Goal: Complete application form: Complete application form

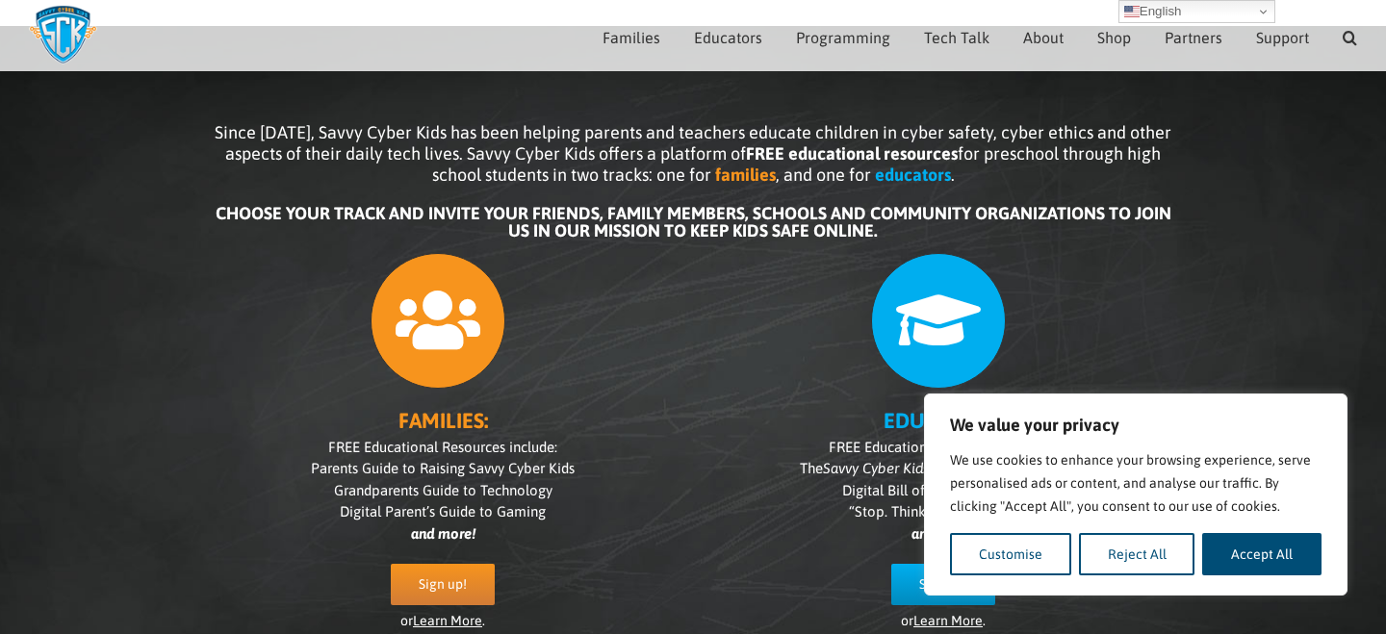
scroll to position [69, 0]
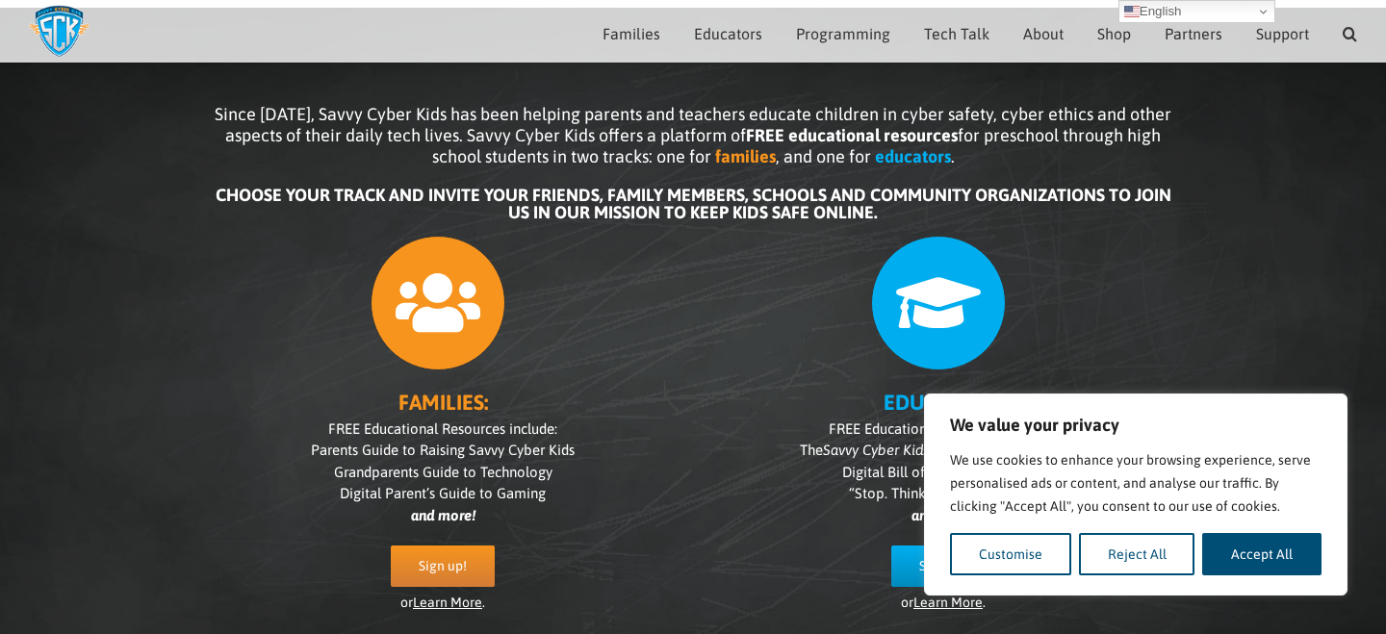
click at [1278, 558] on button "Accept All" at bounding box center [1261, 554] width 119 height 42
checkbox input "true"
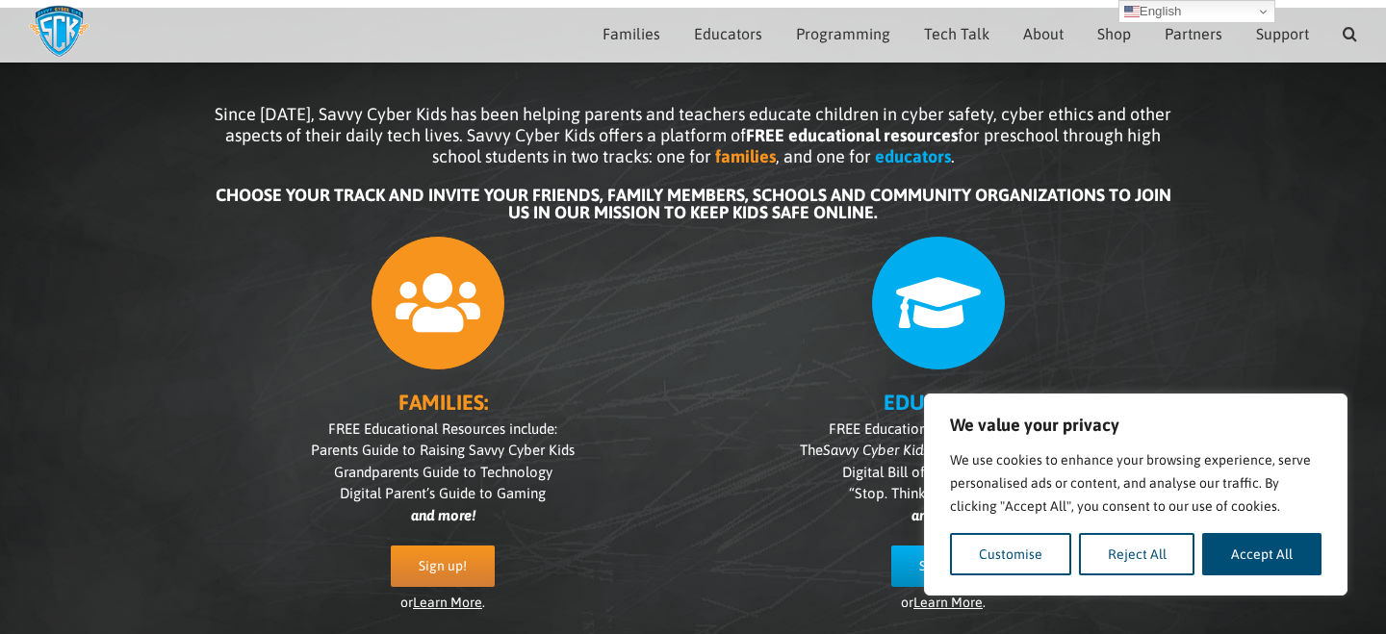
checkbox input "true"
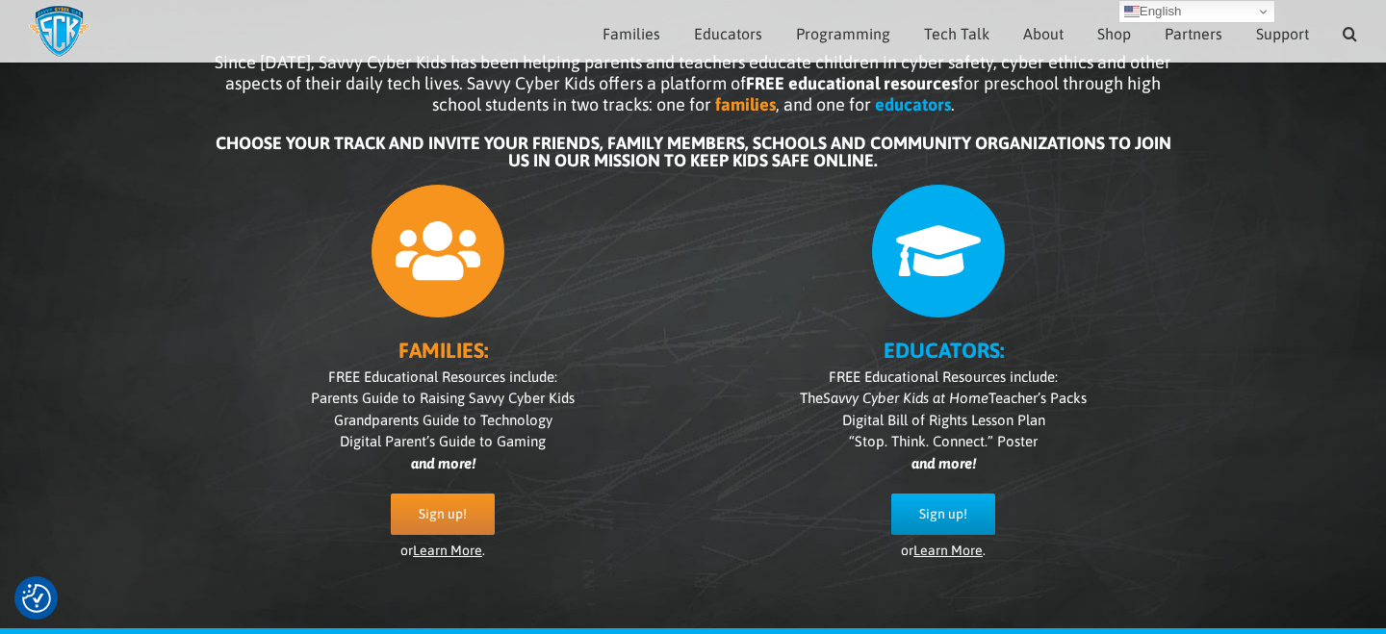
scroll to position [152, 0]
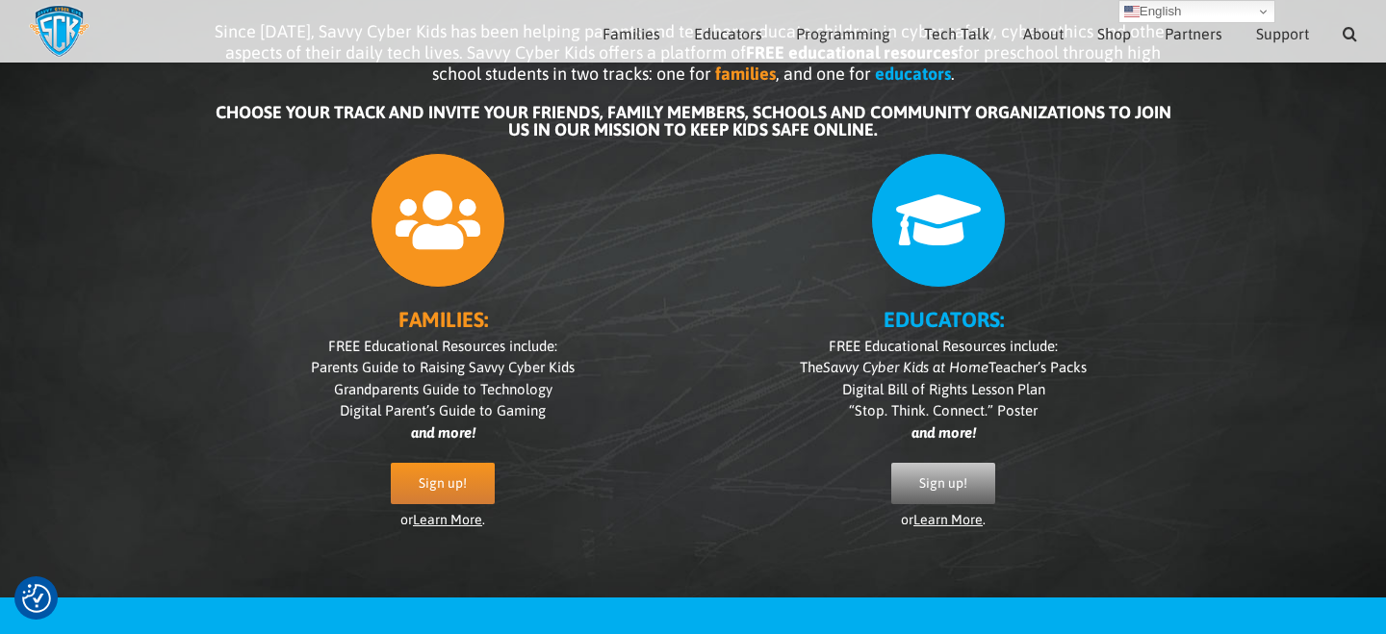
click at [950, 491] on span "Sign up!" at bounding box center [943, 483] width 48 height 16
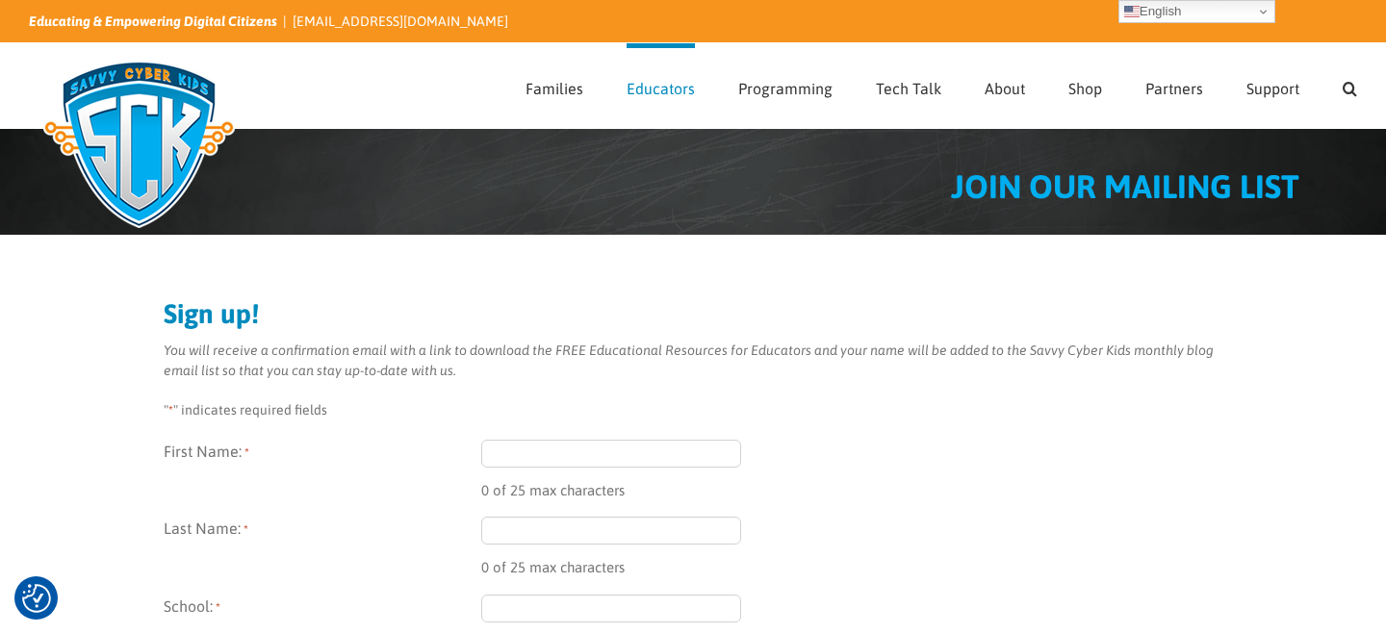
click at [576, 460] on input "First Name: *" at bounding box center [611, 454] width 260 height 28
type input "[PERSON_NAME]"
type input "Monks"
type input "Guadalupe Centers Elementary School"
type input "tmonks@guadalupecenters.org"
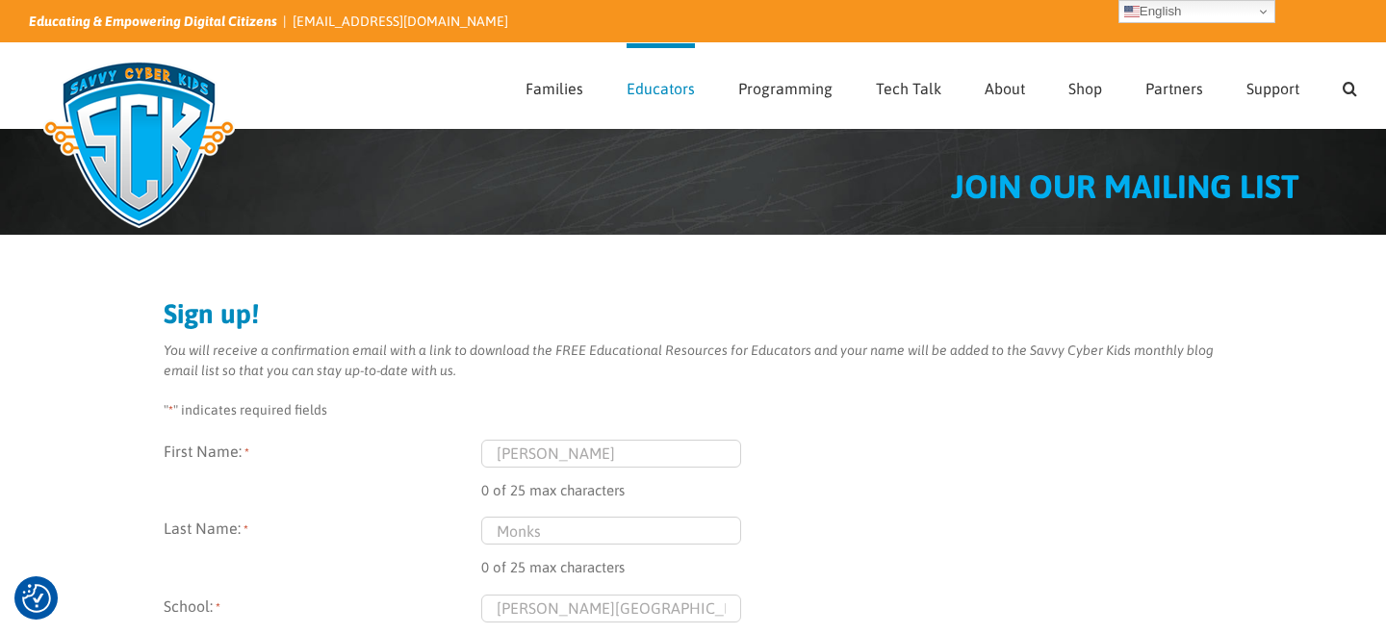
type input "5123 E Truman Rd"
type input "Kansas City"
type input "Missouri"
type input "64127"
select select "United States"
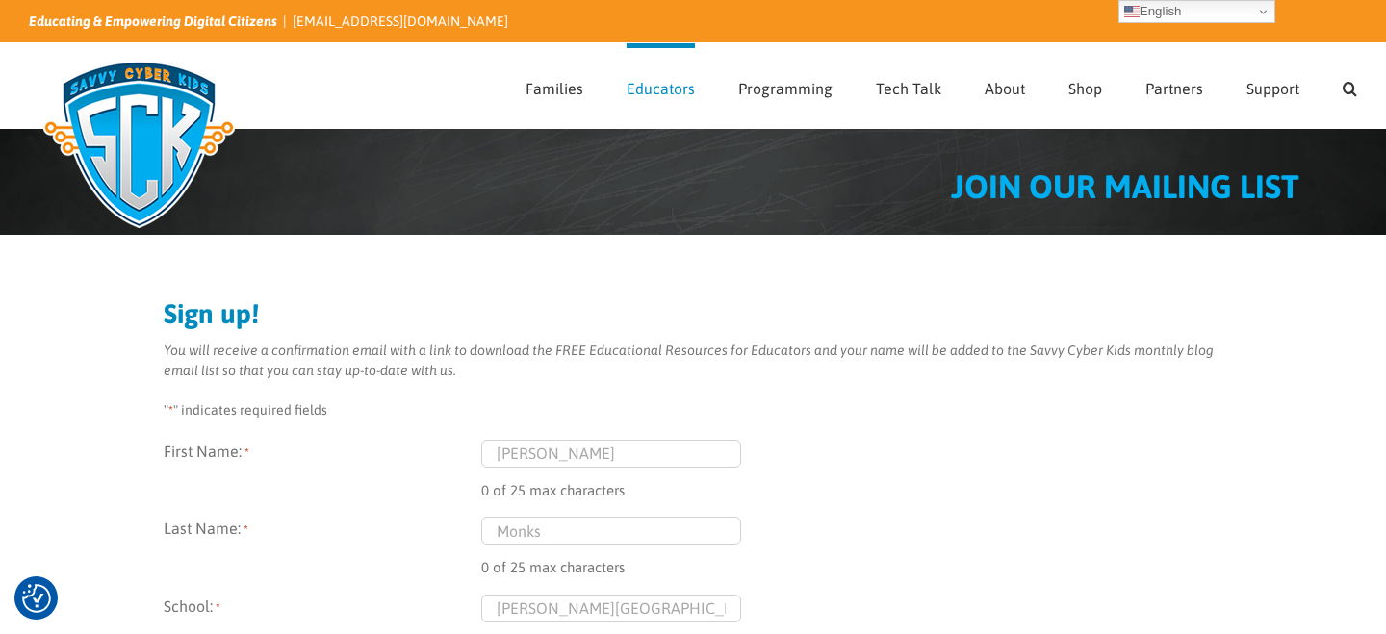
type input "(816) 994-0396"
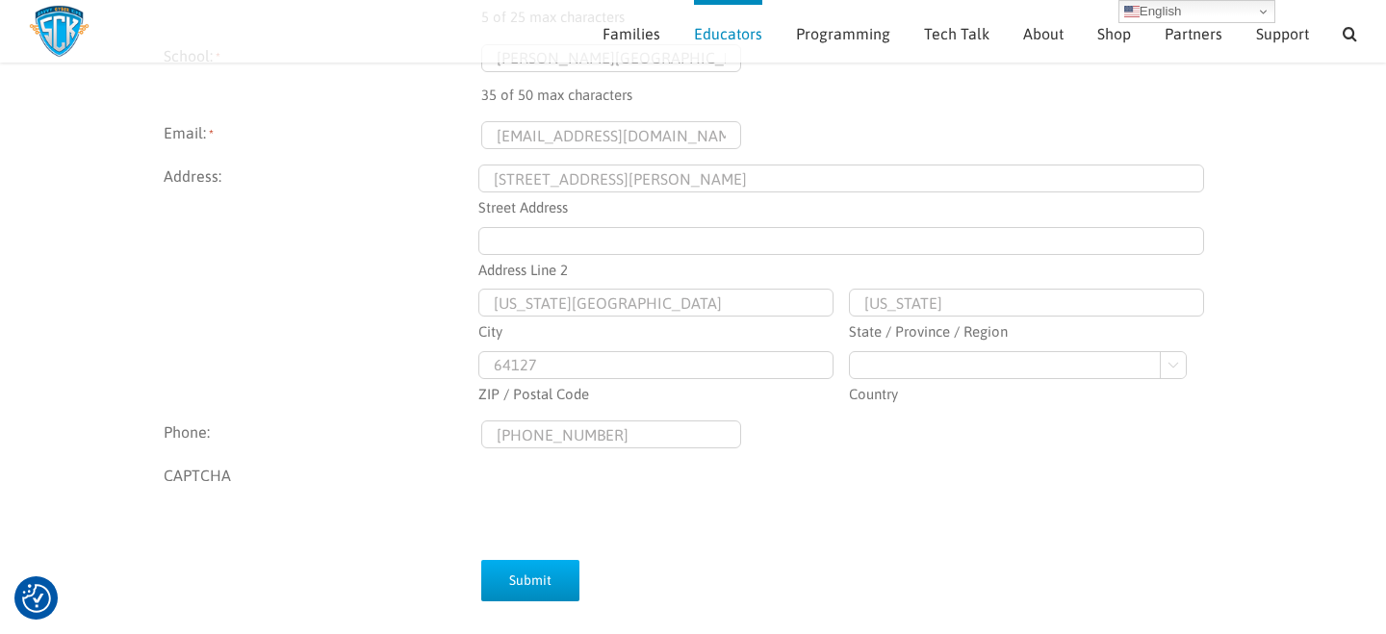
scroll to position [526, 0]
click at [543, 578] on input "Submit" at bounding box center [530, 581] width 98 height 41
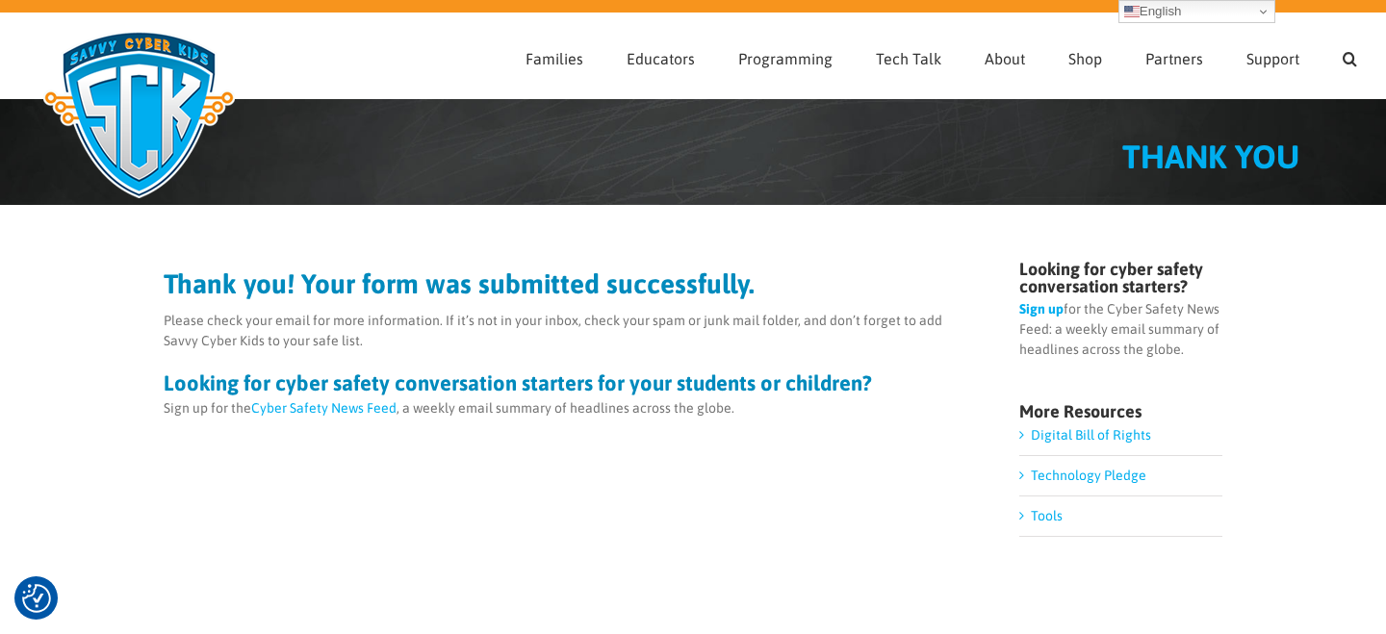
scroll to position [33, 0]
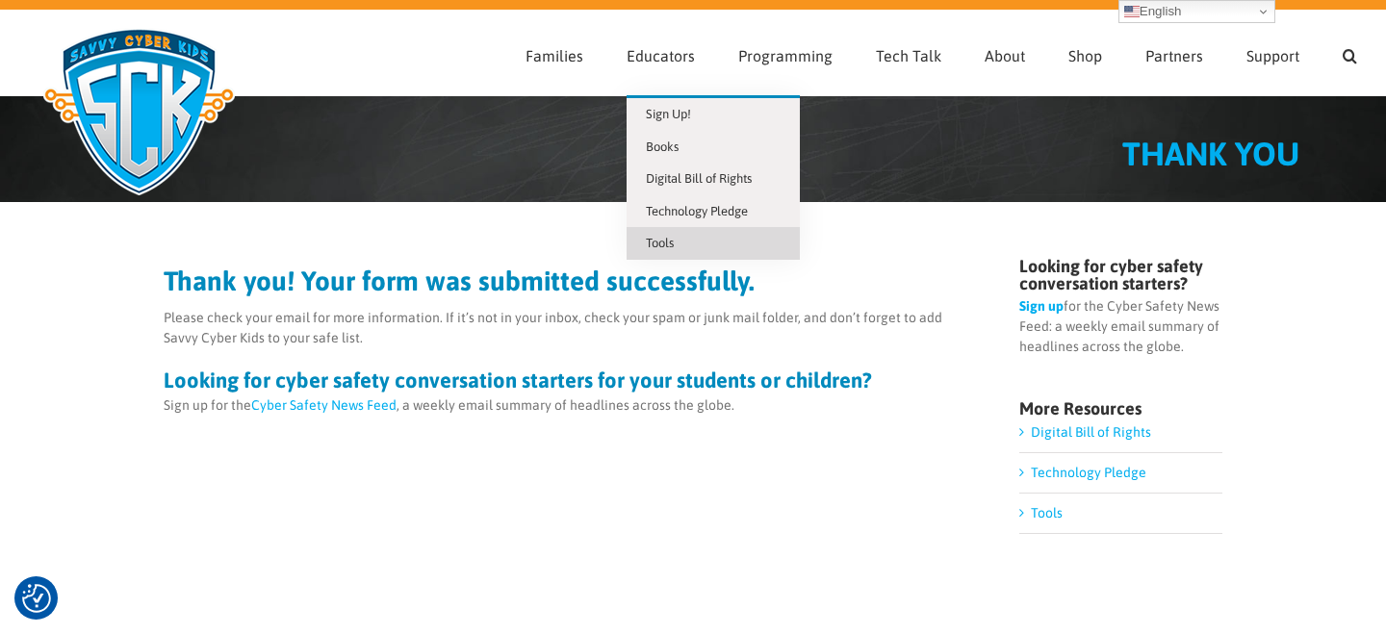
click at [674, 241] on span "Tools" at bounding box center [660, 243] width 28 height 14
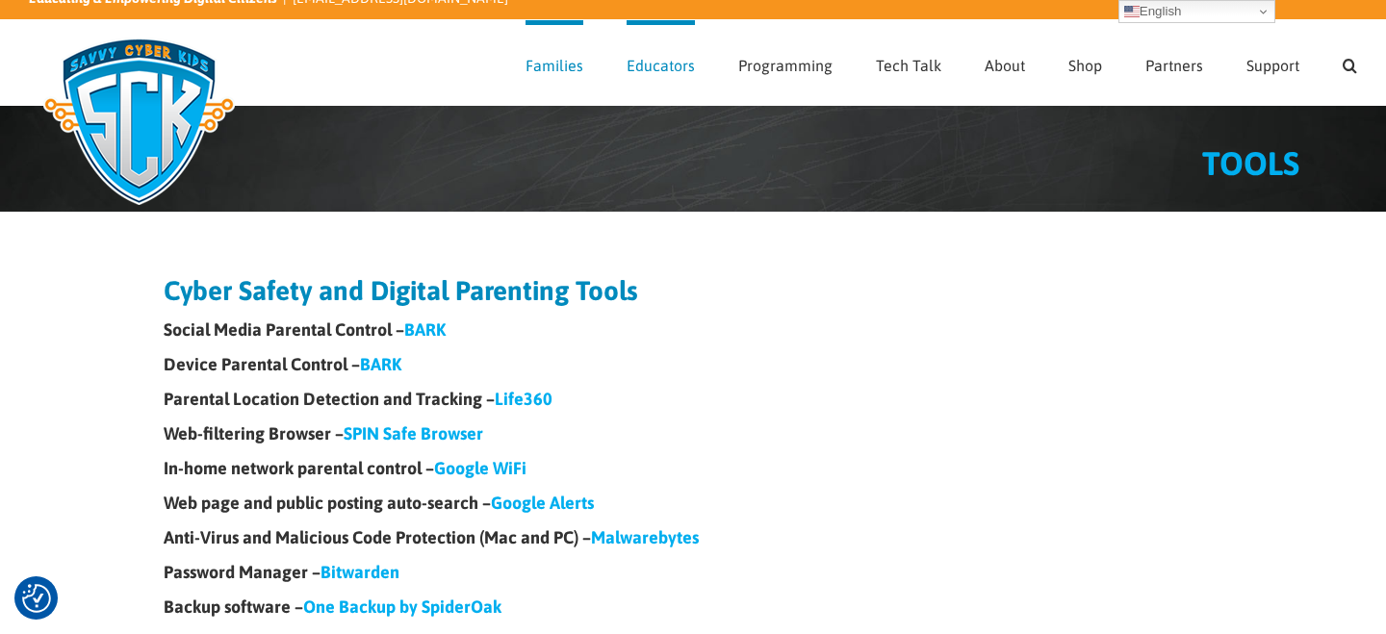
scroll to position [21, 0]
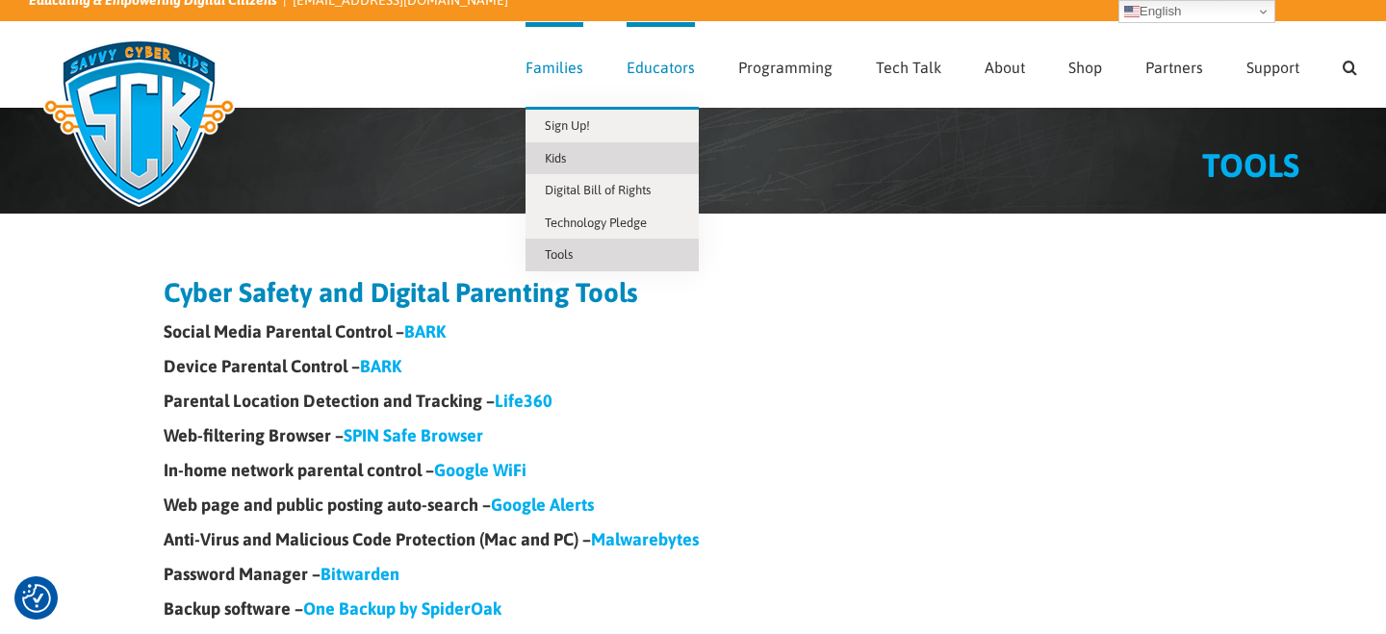
click at [566, 164] on span "Kids" at bounding box center [555, 158] width 21 height 14
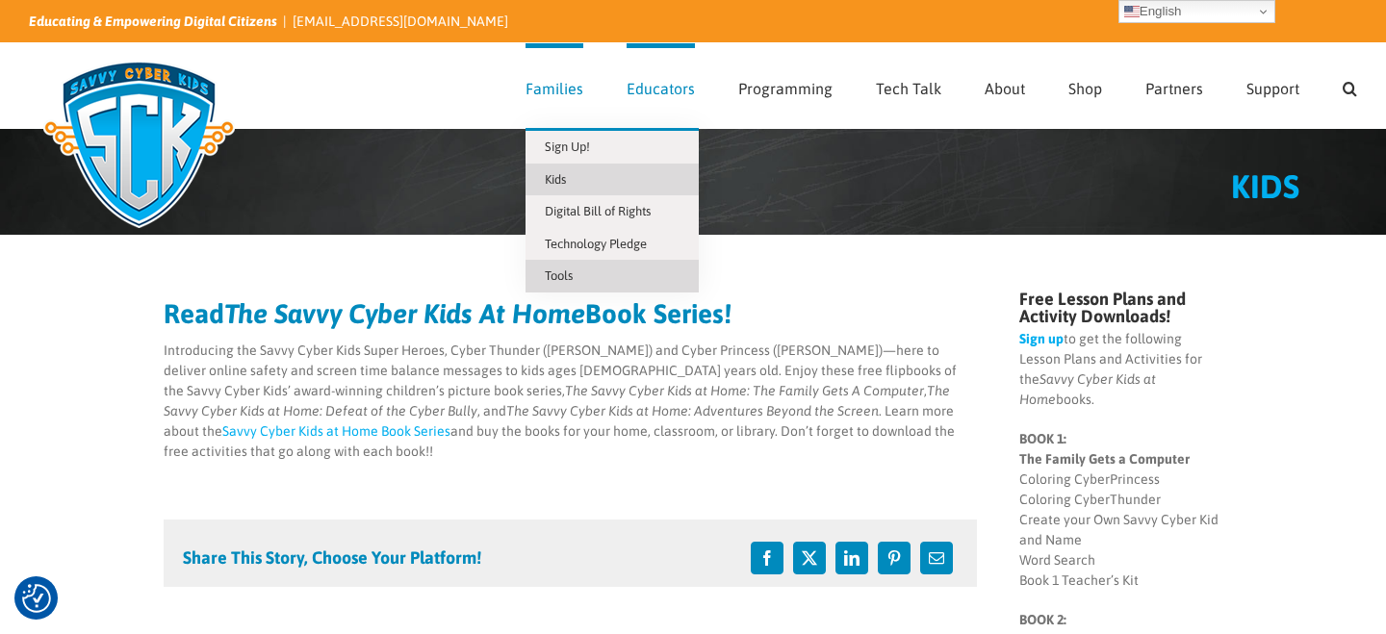
click at [586, 273] on link "Tools" at bounding box center [611, 276] width 173 height 33
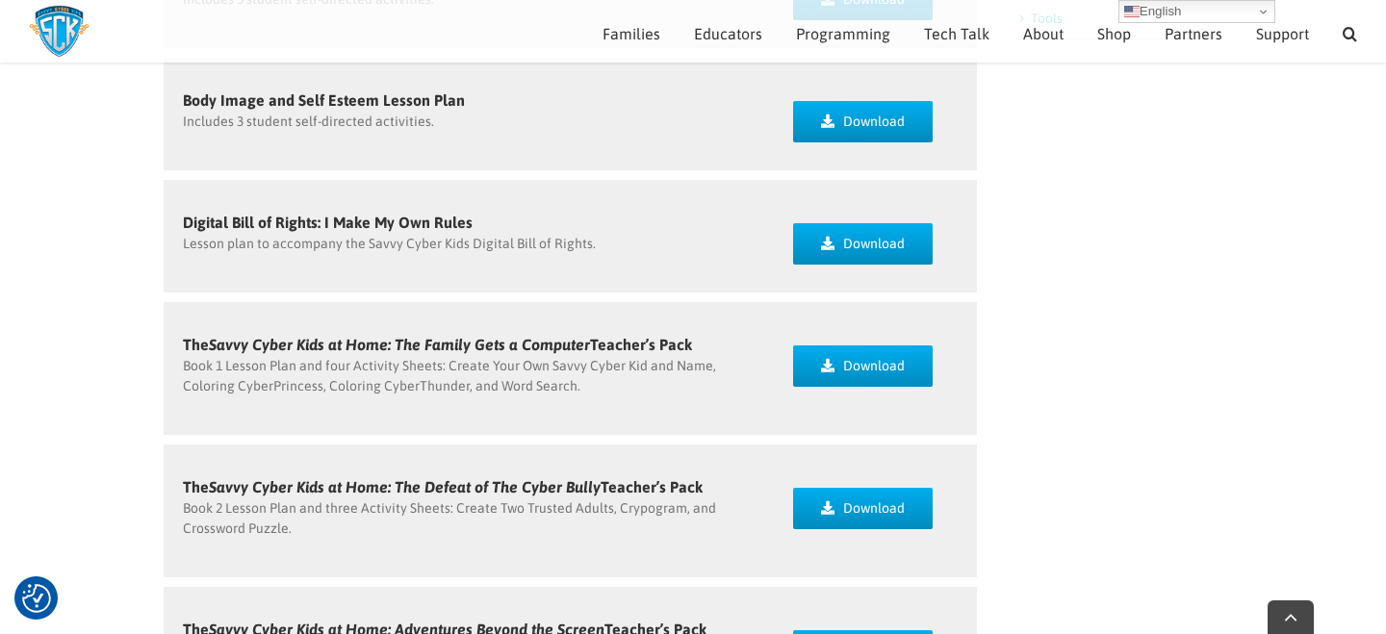
scroll to position [505, 0]
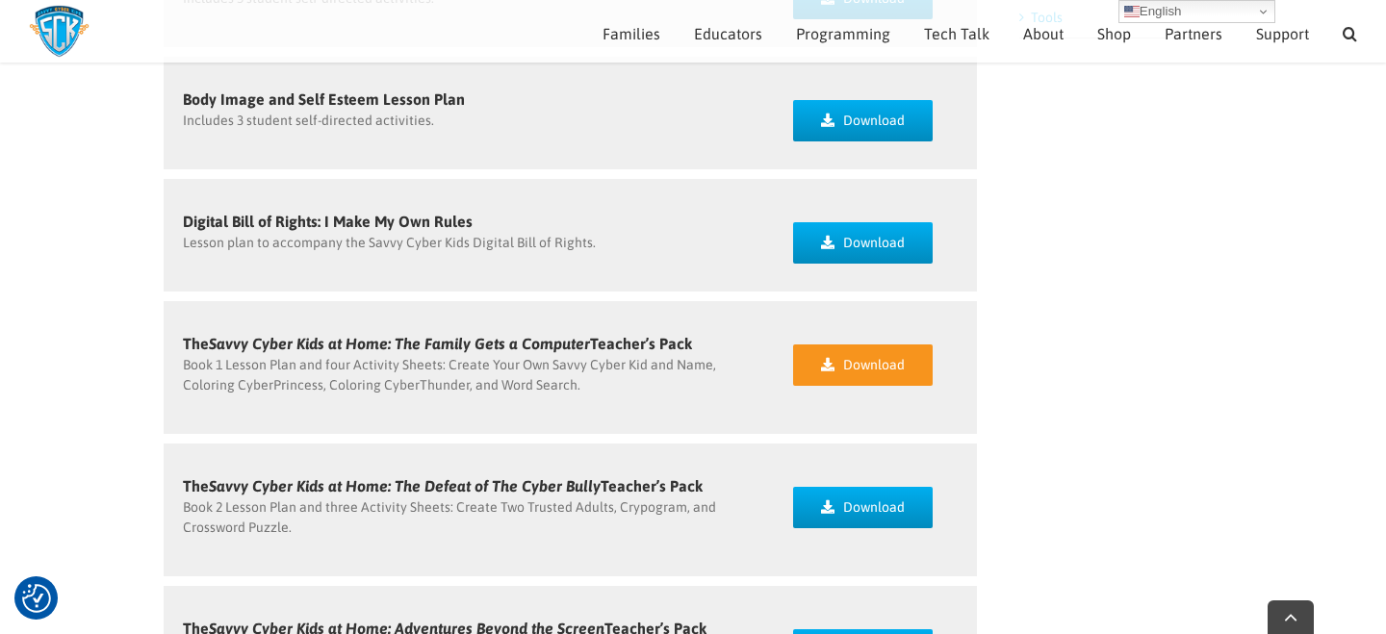
click at [850, 366] on span "Download" at bounding box center [874, 365] width 62 height 16
